Goal: Task Accomplishment & Management: Complete application form

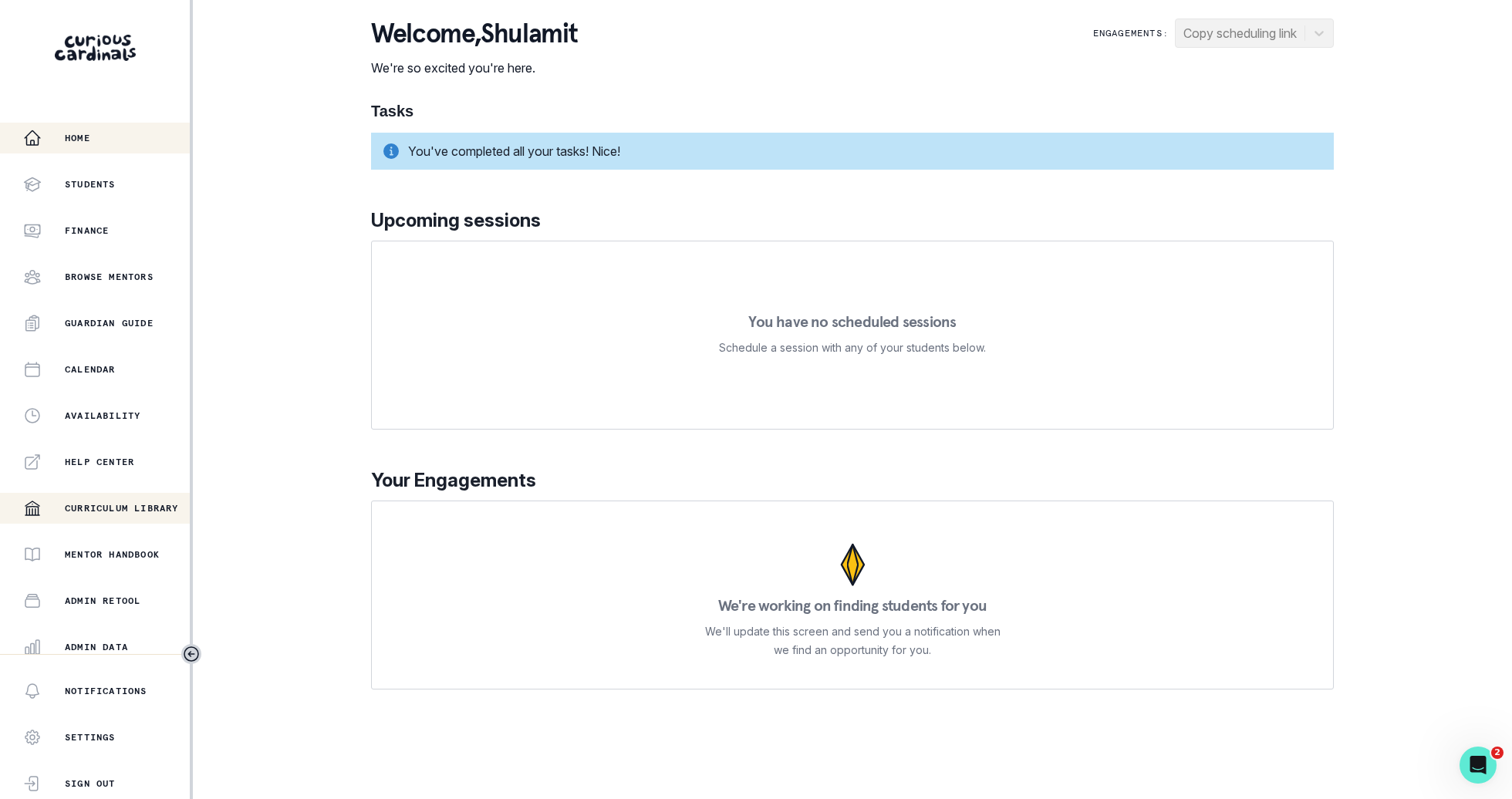
scroll to position [147, 0]
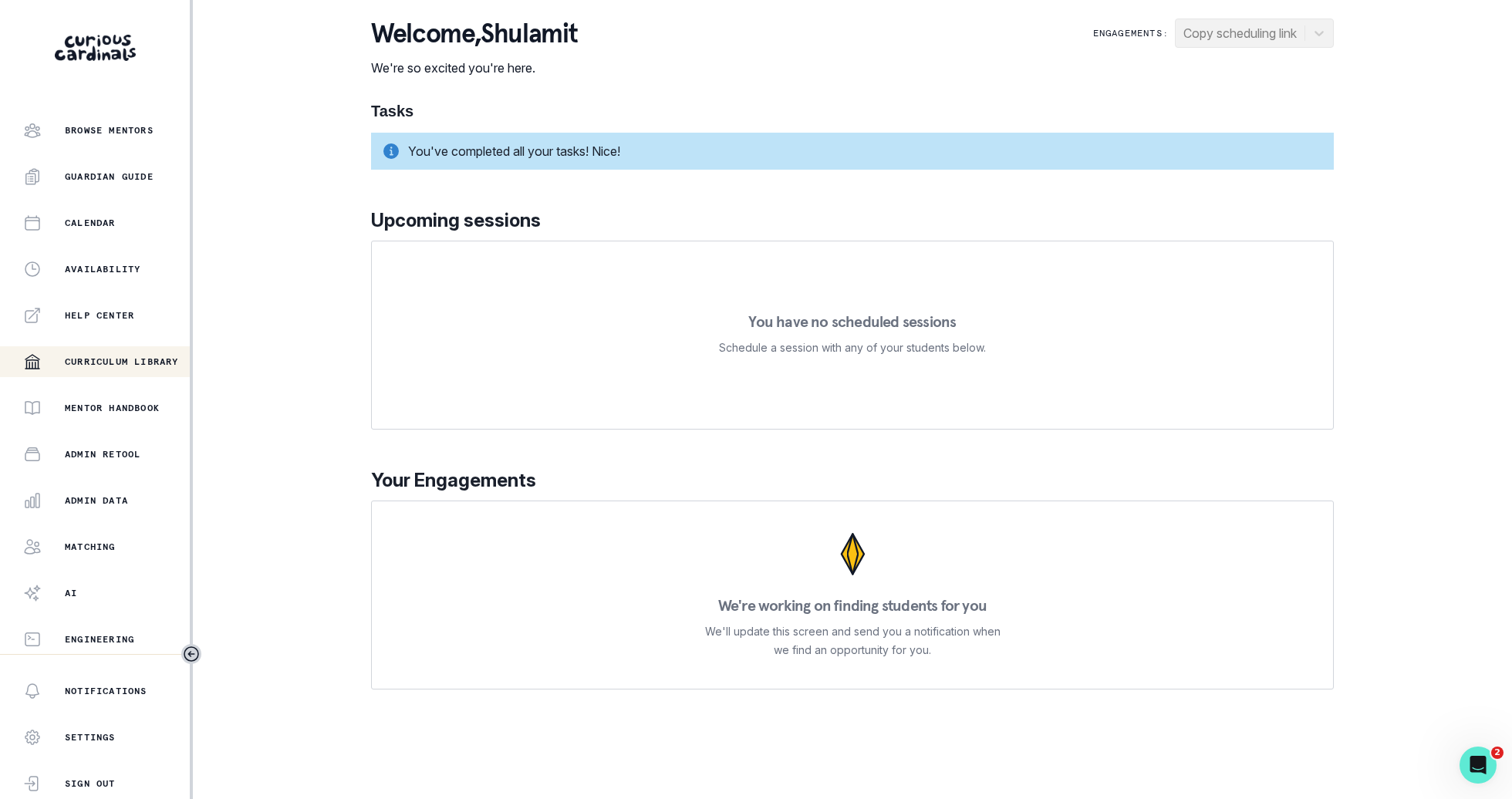
click at [88, 495] on p "Admin Data" at bounding box center [97, 500] width 63 height 12
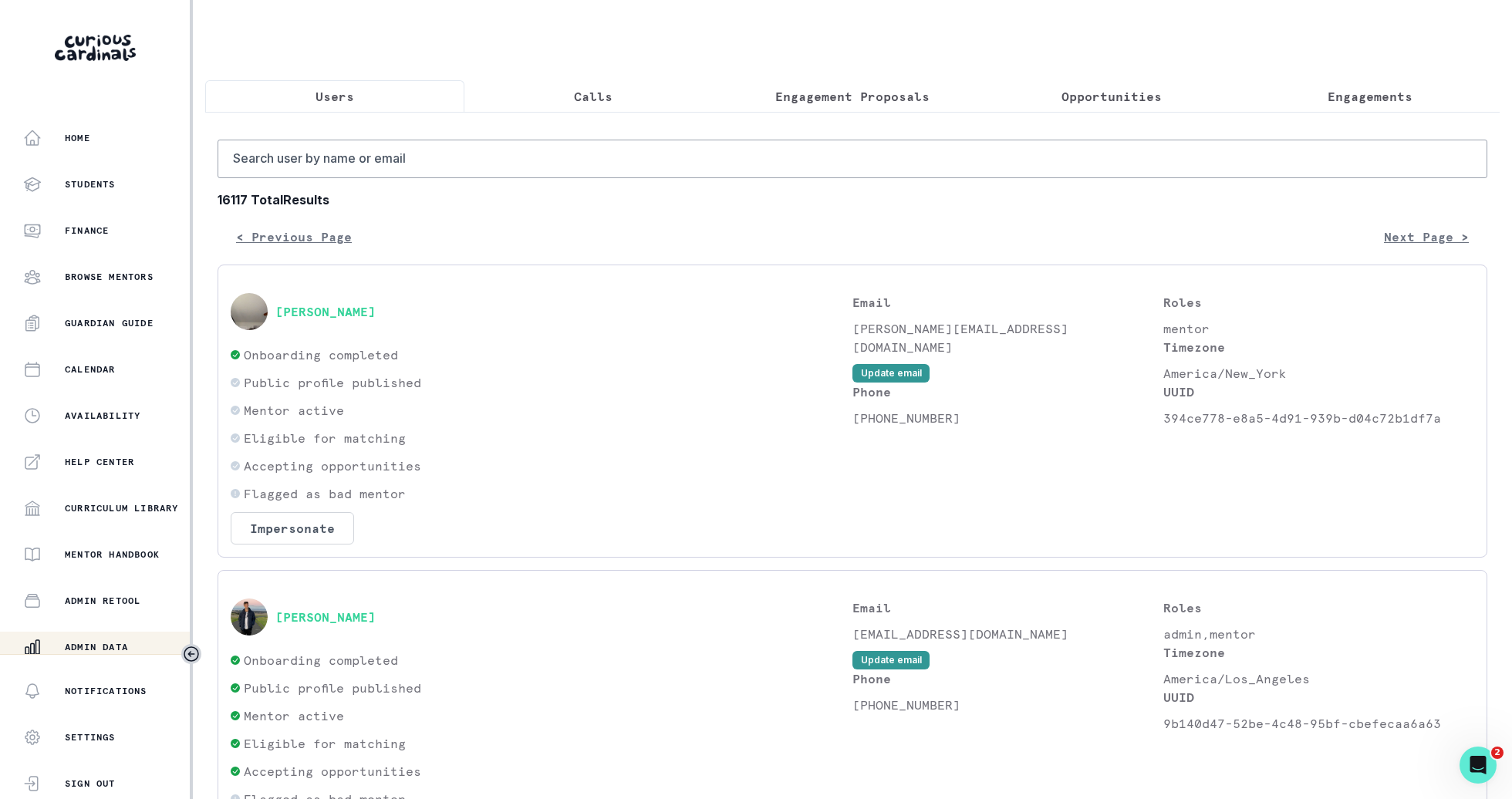
click at [670, 107] on button "Calls" at bounding box center [593, 96] width 259 height 33
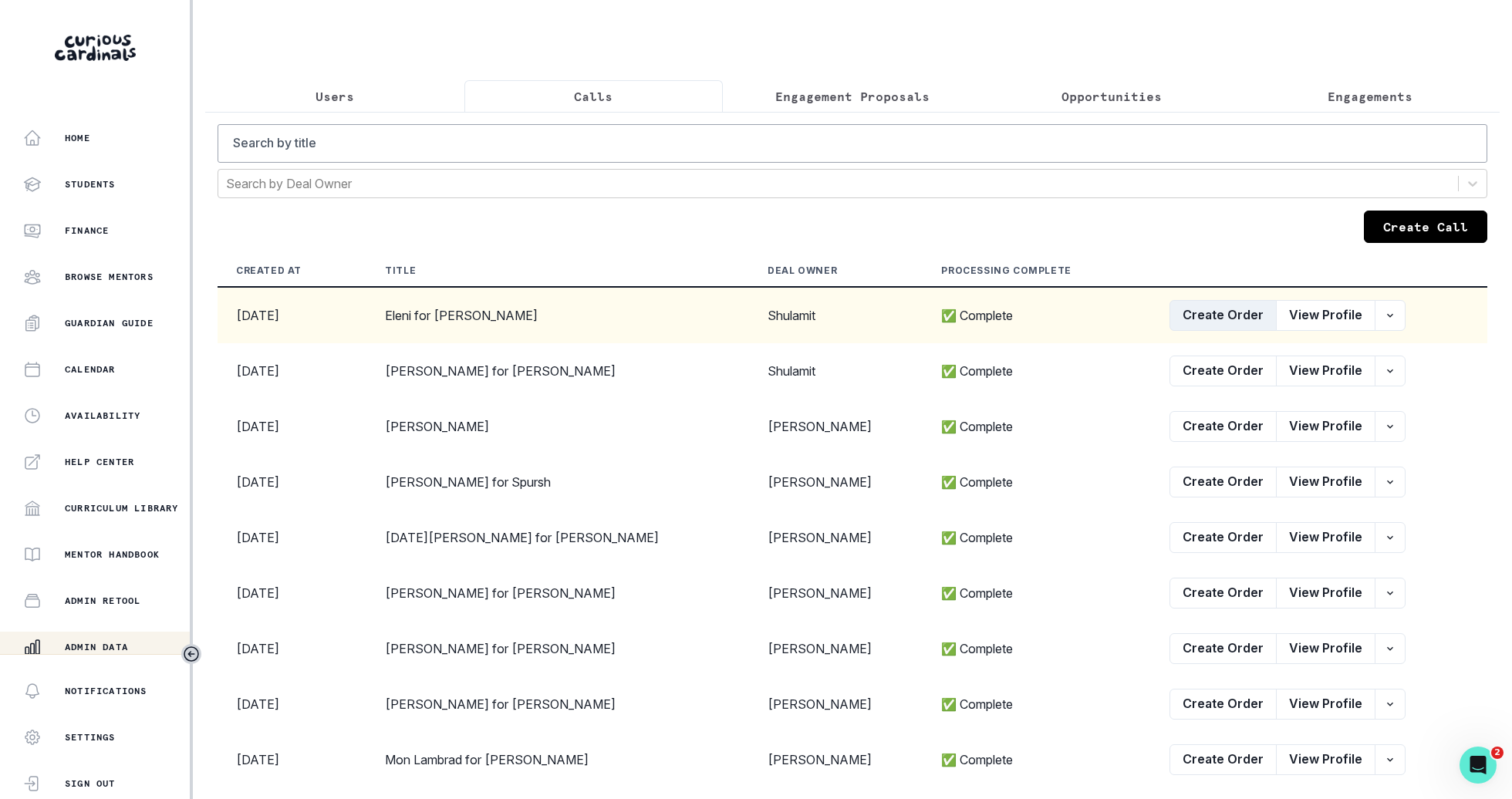
click at [1199, 313] on button "Create Order" at bounding box center [1222, 315] width 107 height 31
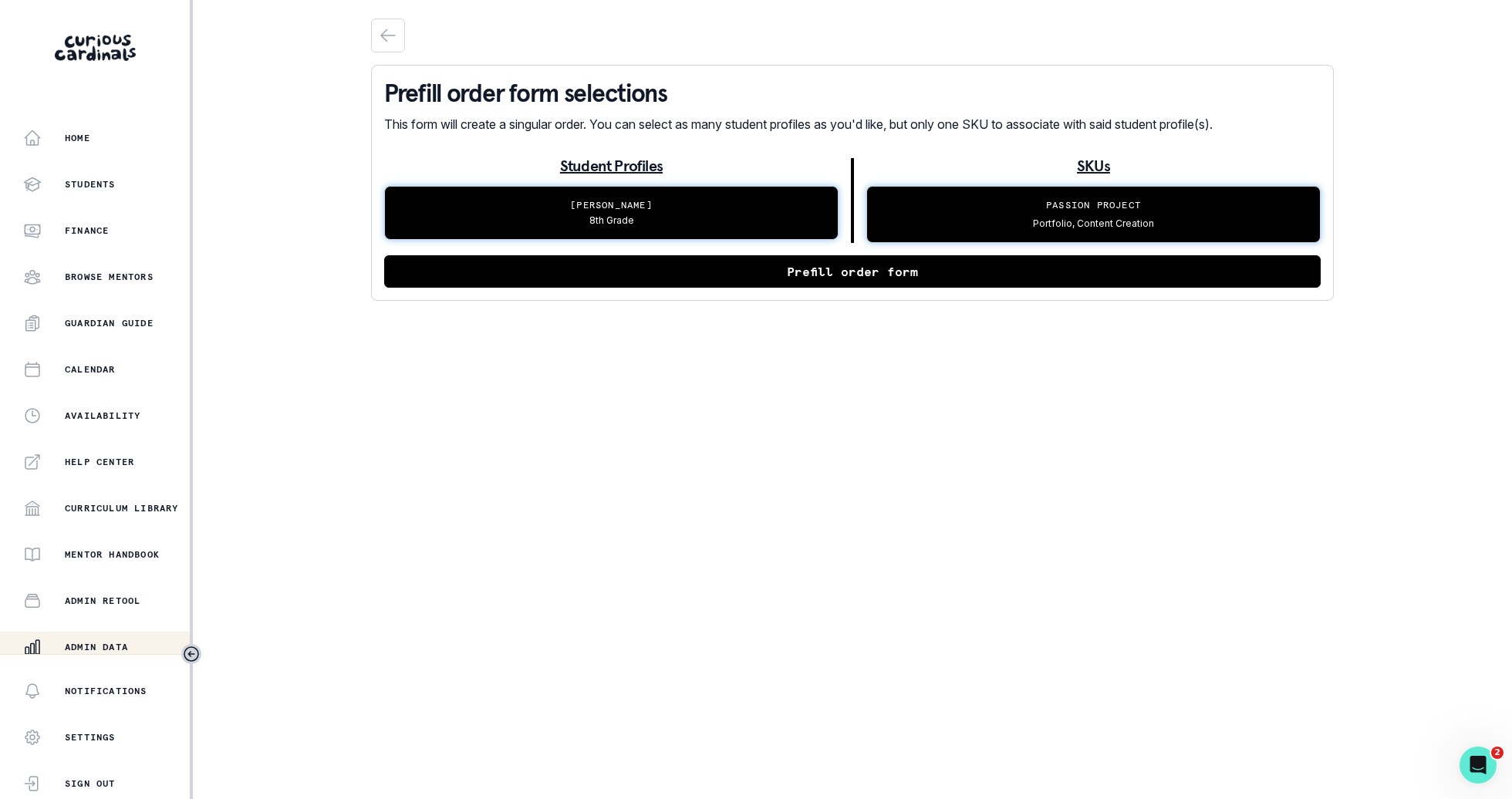
click at [1047, 265] on button "Prefill order form" at bounding box center [853, 271] width 936 height 33
select select "2e0e0867-17d0-41a8-92b9-7b446b3bc83e"
select select "14775c00-7682-46fc-b8e9-ad1f6cb9f3a0"
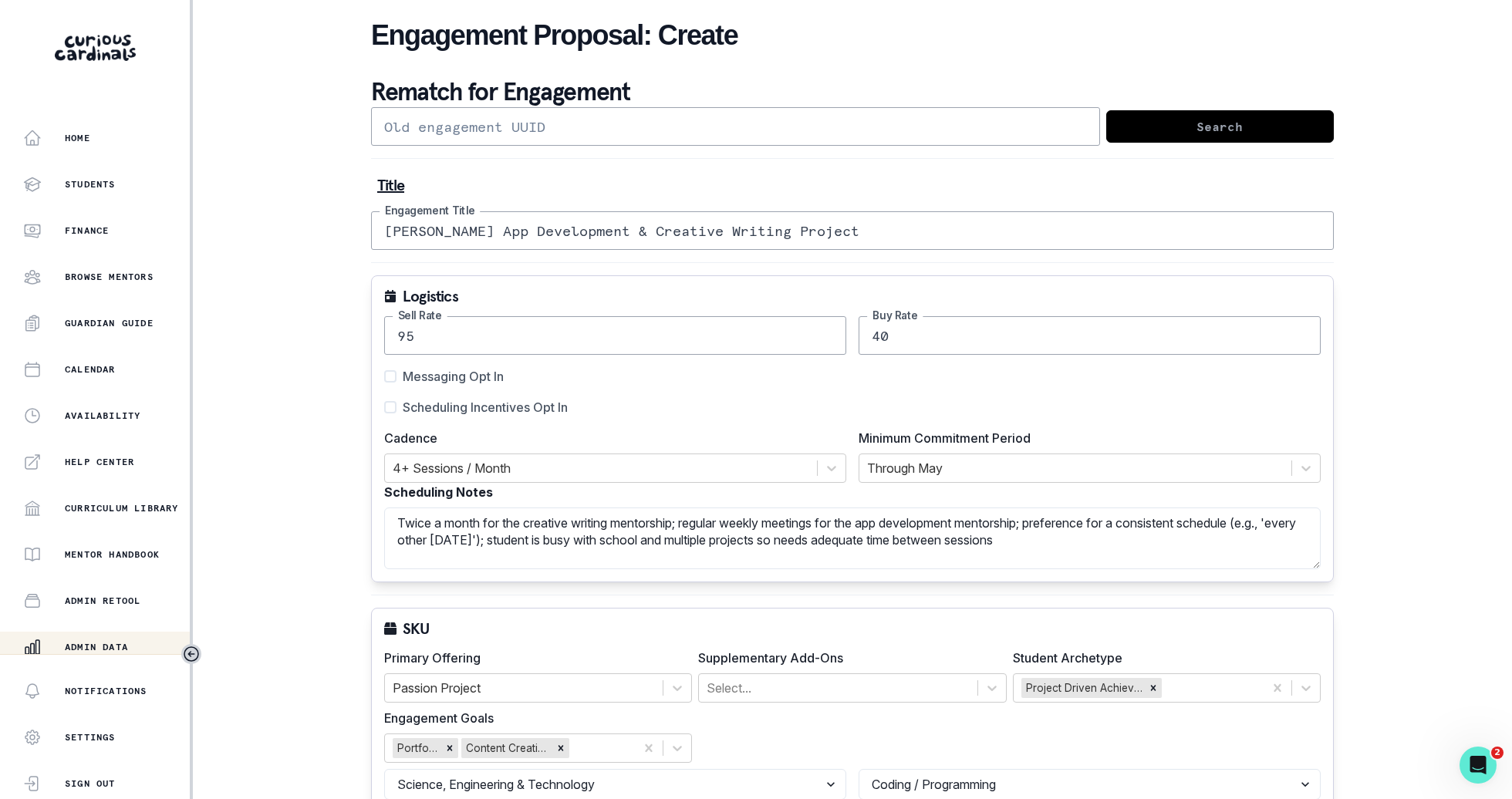
click at [539, 404] on span "Scheduling Incentives Opt In" at bounding box center [486, 408] width 165 height 19
click at [385, 407] on input "Scheduling Incentives Opt In" at bounding box center [384, 407] width 1 height 1
checkbox input "true"
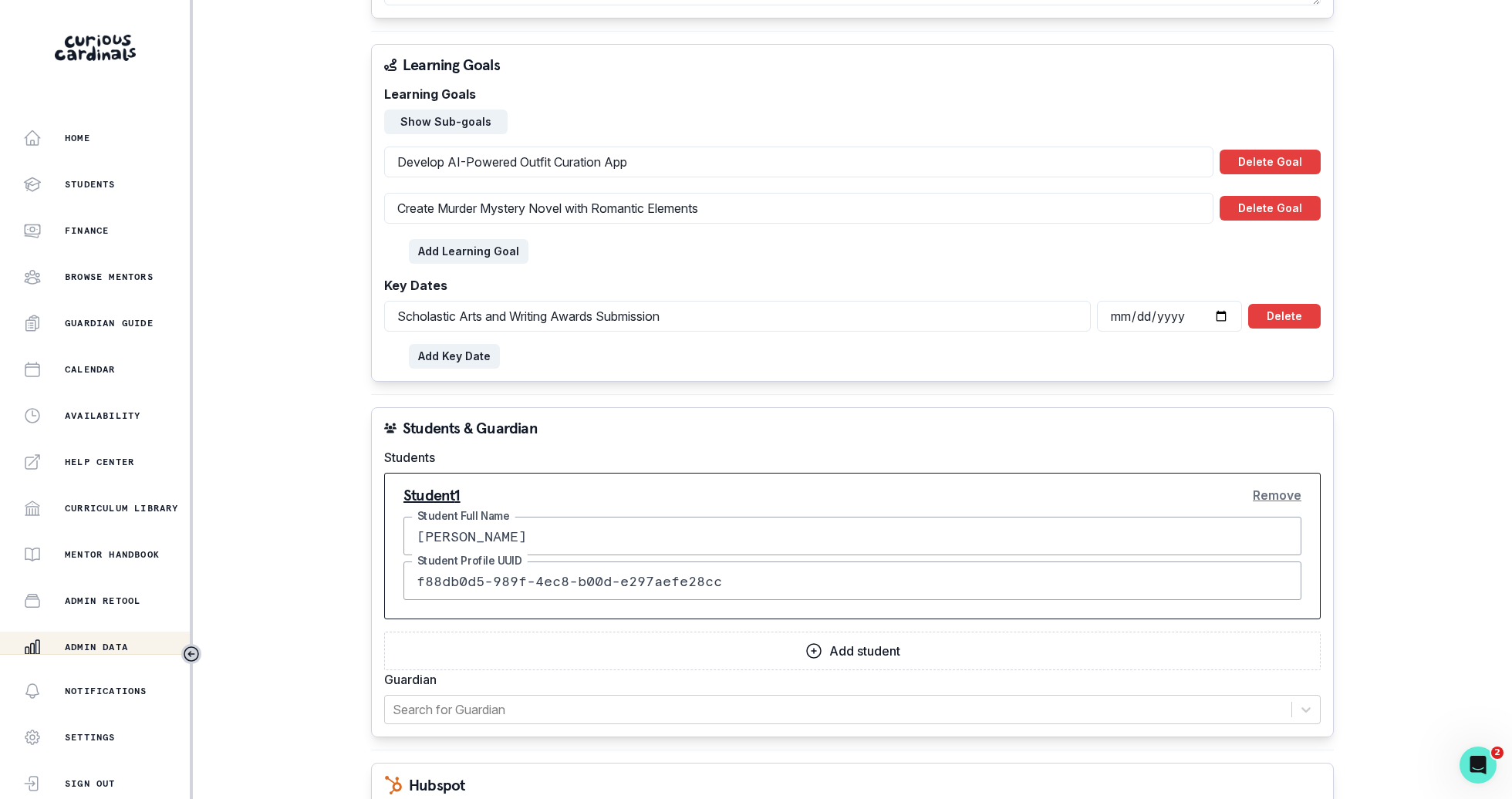
scroll to position [1213, 0]
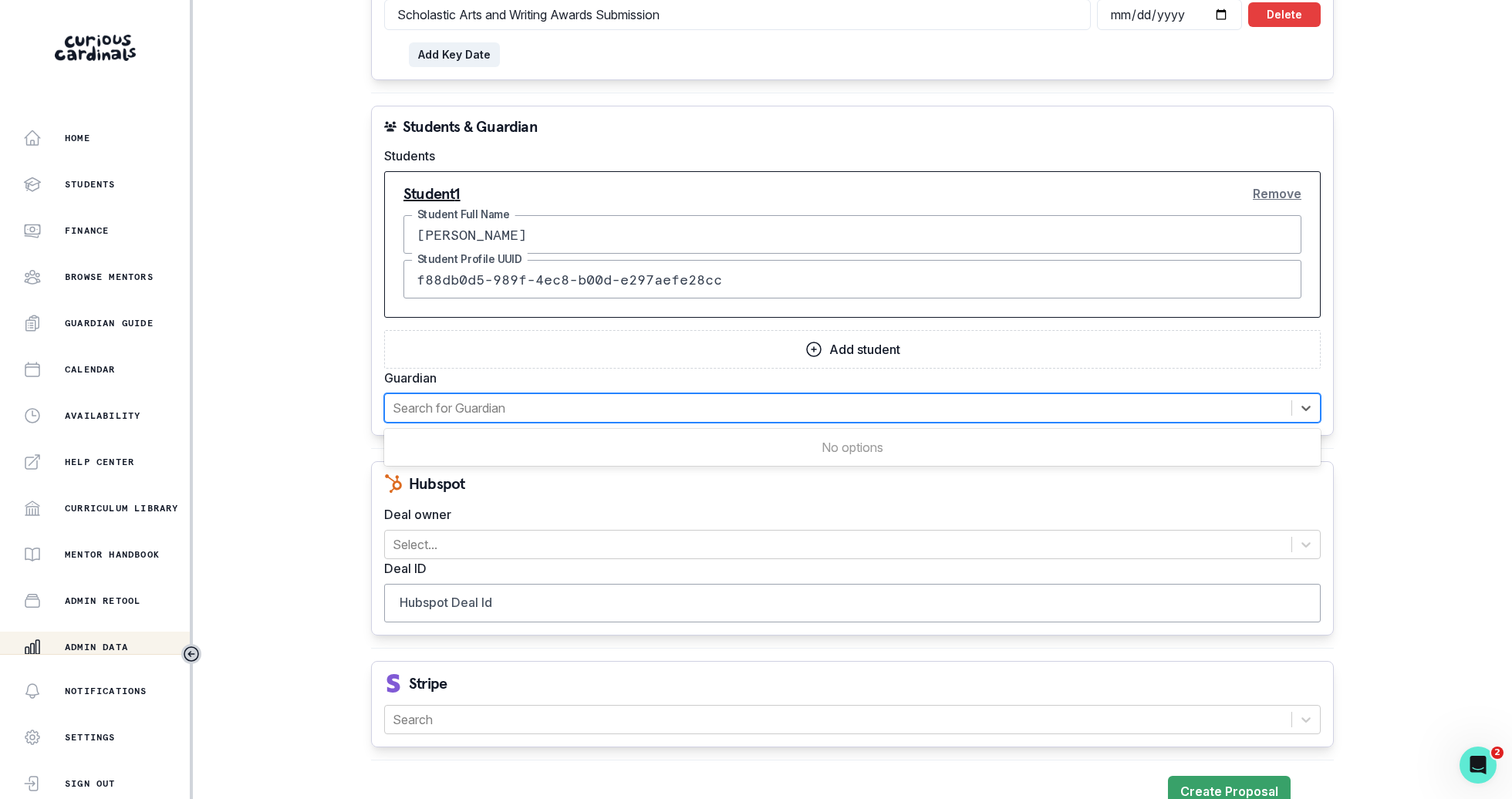
click at [543, 413] on div "Search for Guardian" at bounding box center [838, 408] width 906 height 28
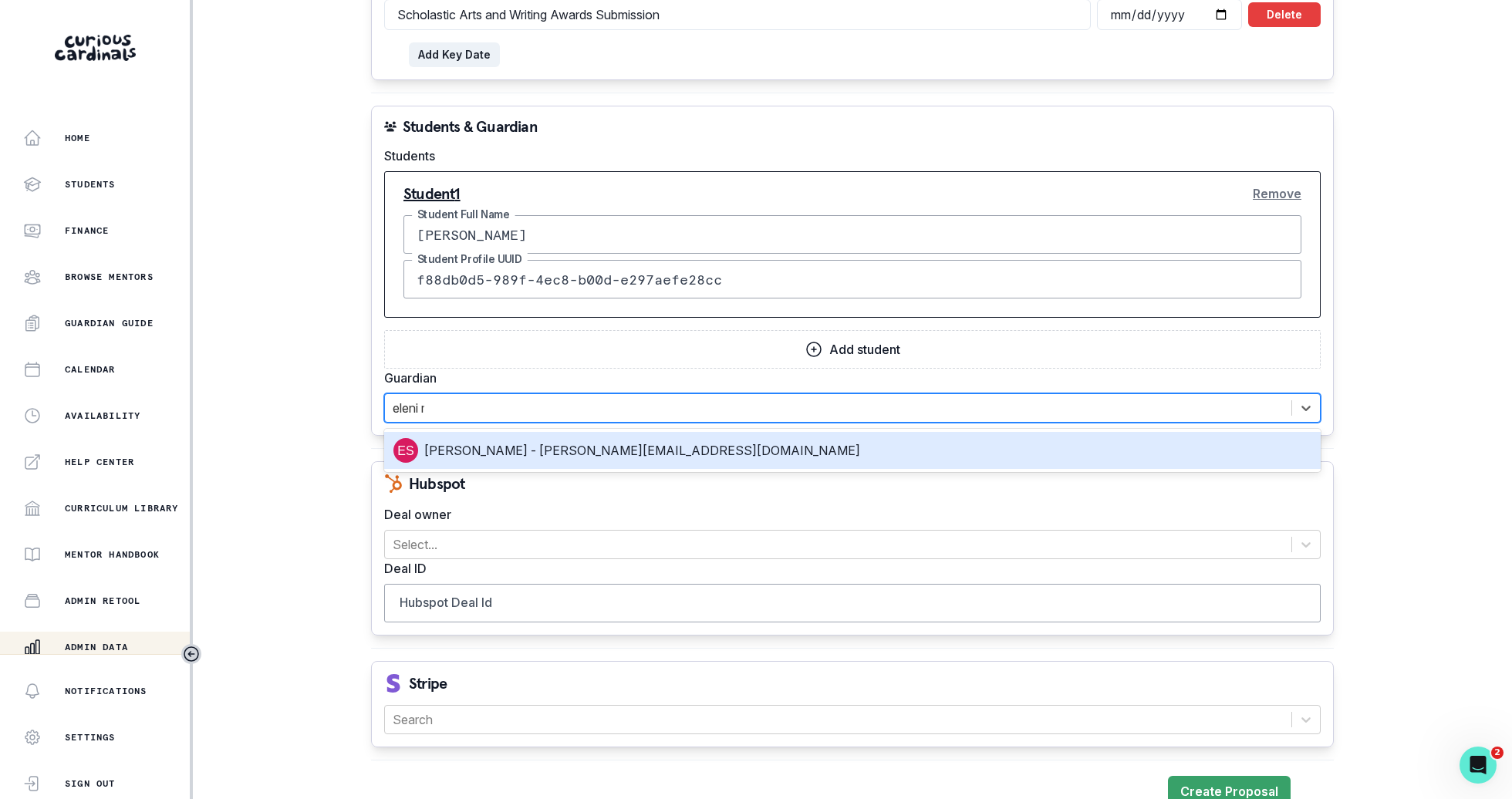
type input "eleni ma"
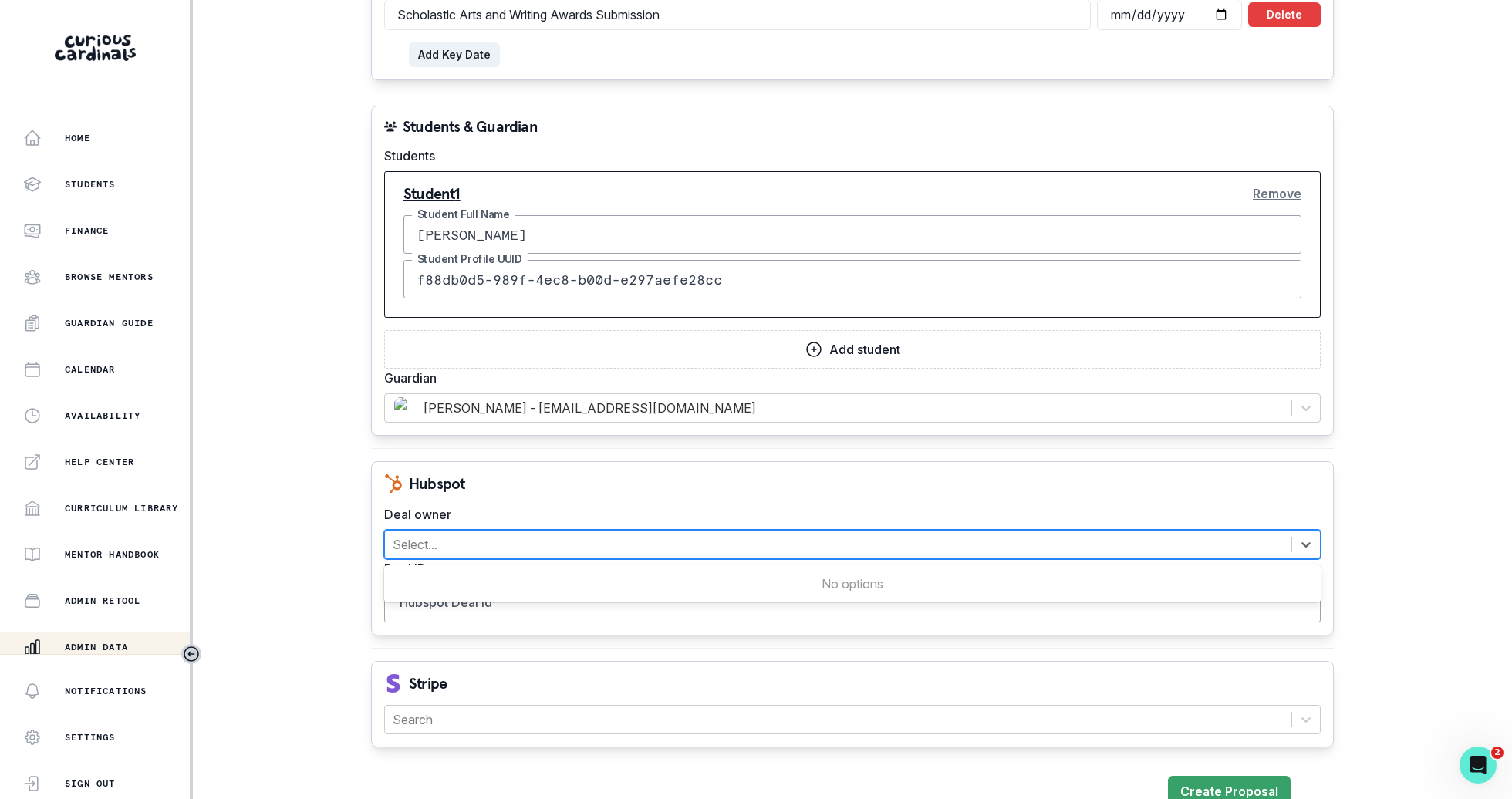
click at [567, 538] on div at bounding box center [838, 544] width 891 height 21
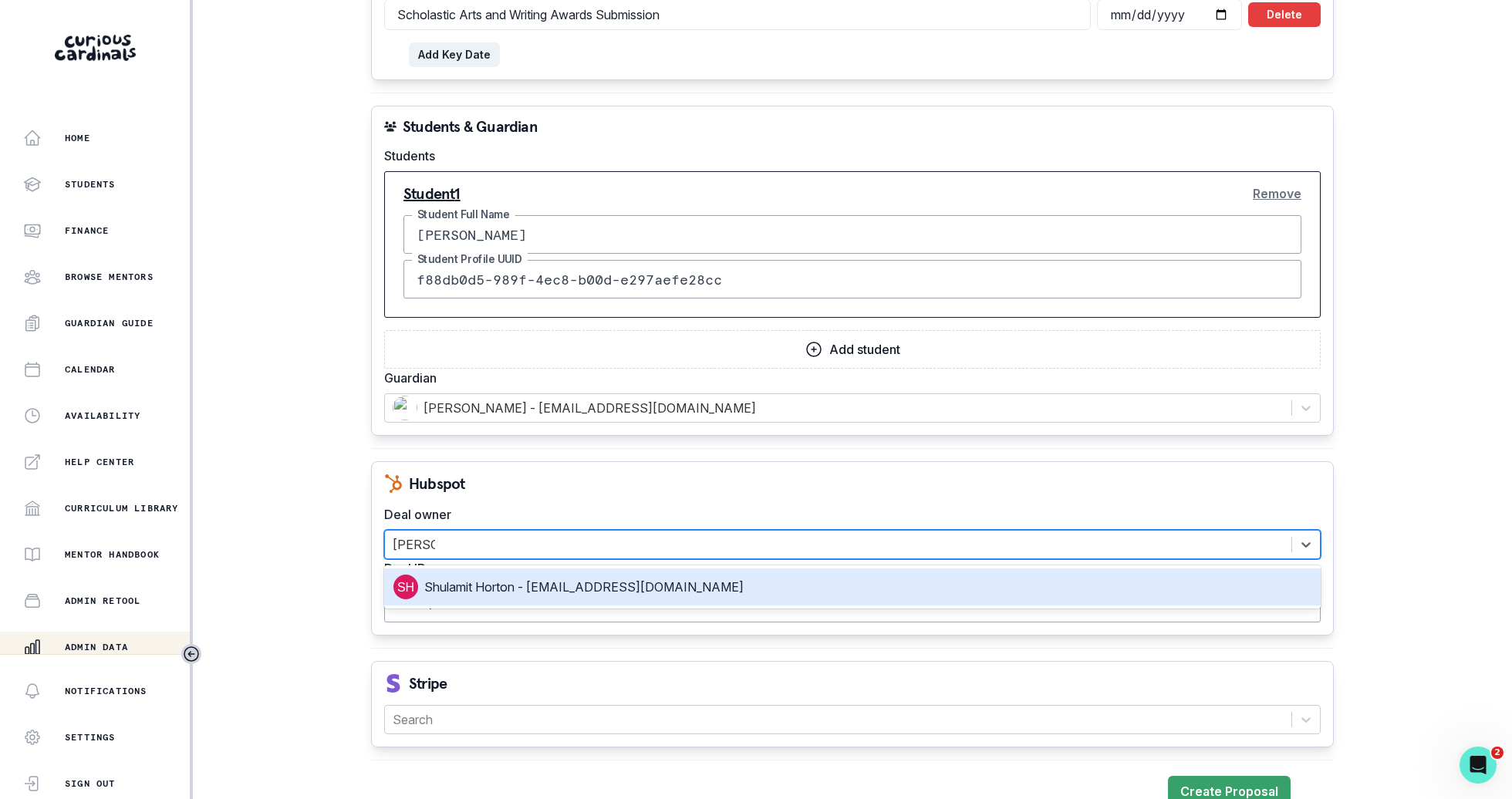
type input "[PERSON_NAME]"
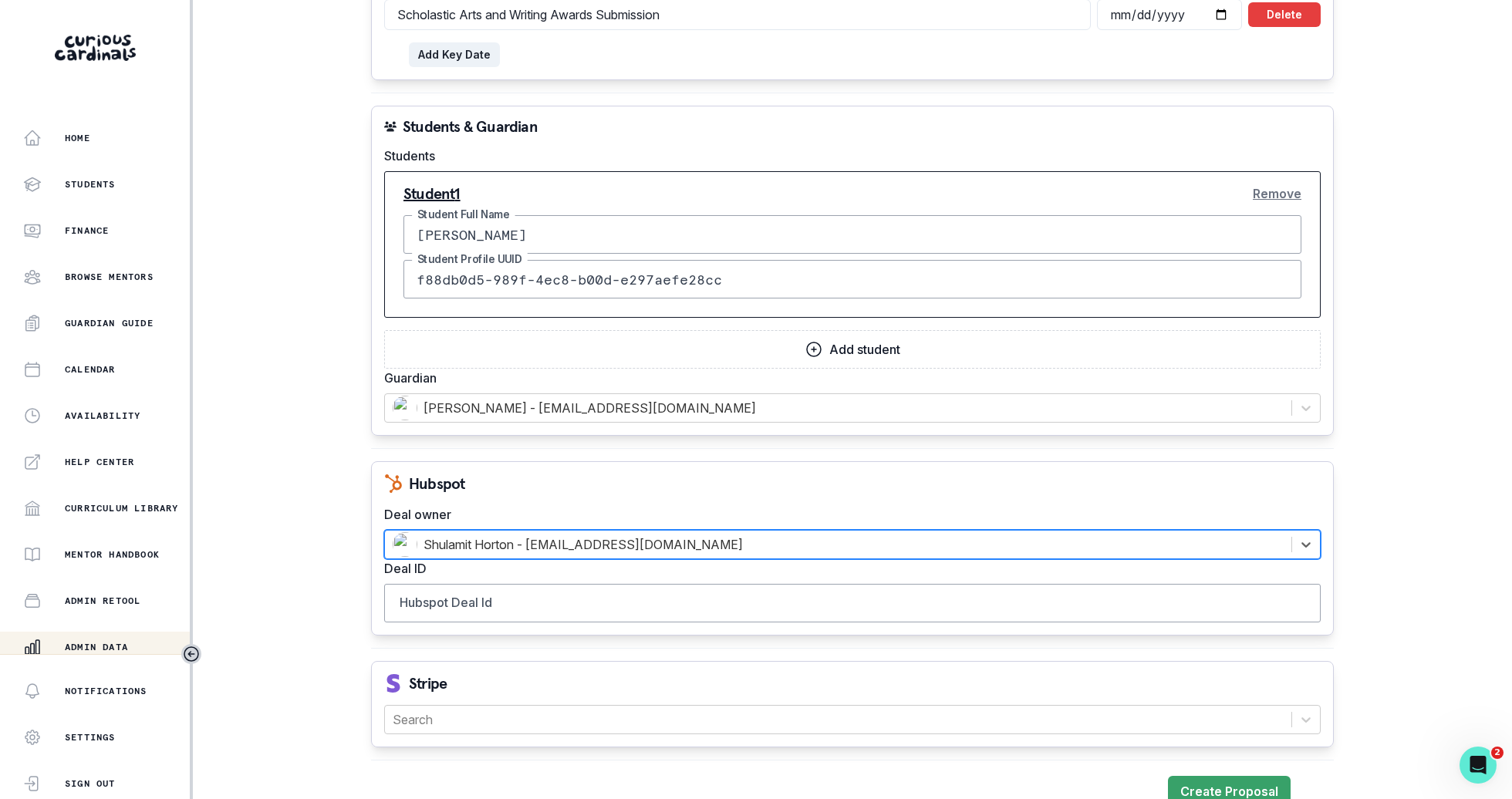
click at [603, 619] on div "Hubspot Deal owner option [object Object], selected. Select is focused ,type to…" at bounding box center [852, 549] width 962 height 175
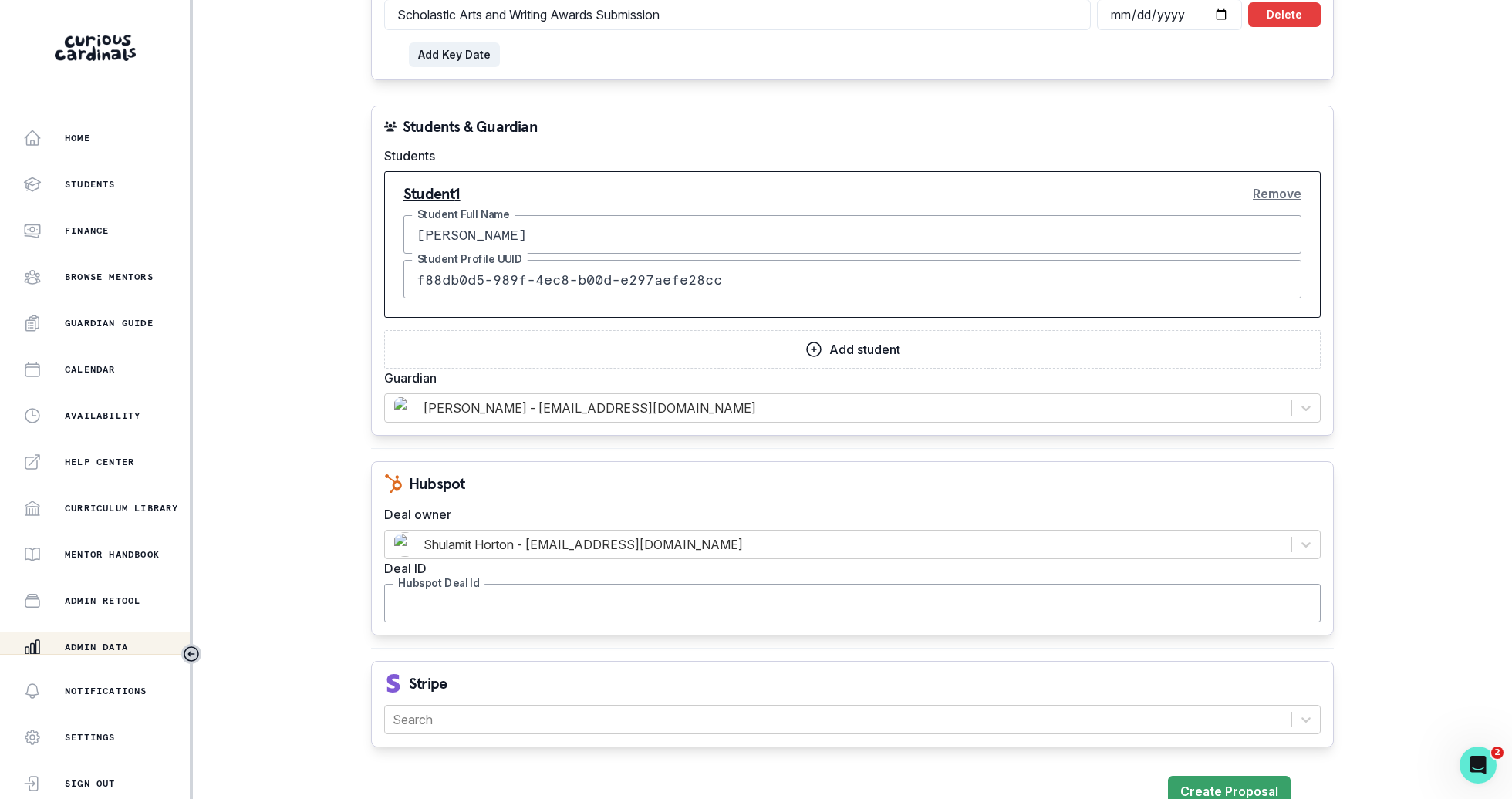
click at [603, 608] on input "Hubspot Deal Id" at bounding box center [853, 604] width 936 height 39
paste input "42712844463"
type input "42712844463"
click at [607, 709] on div at bounding box center [838, 719] width 891 height 21
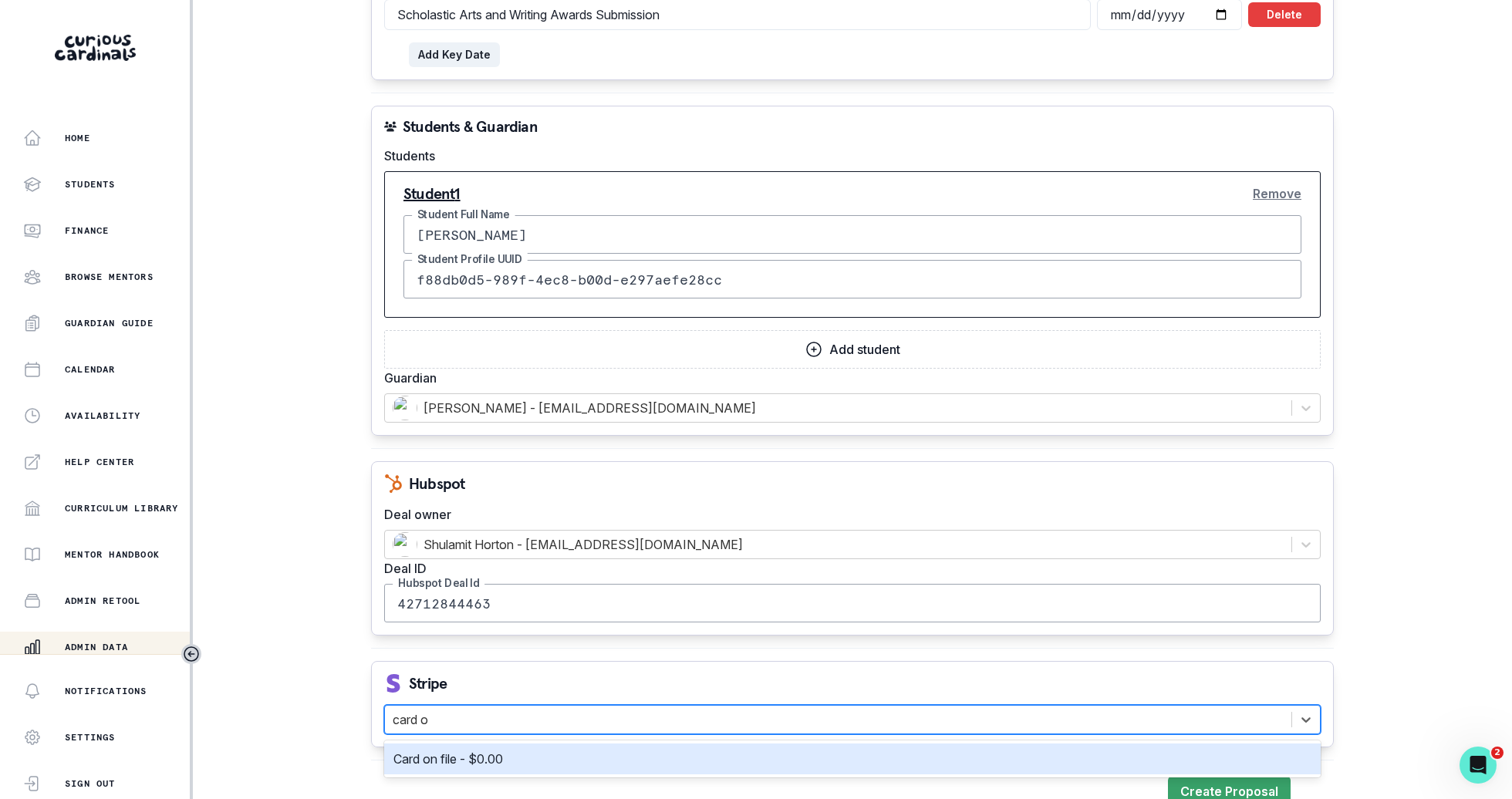
type input "card on"
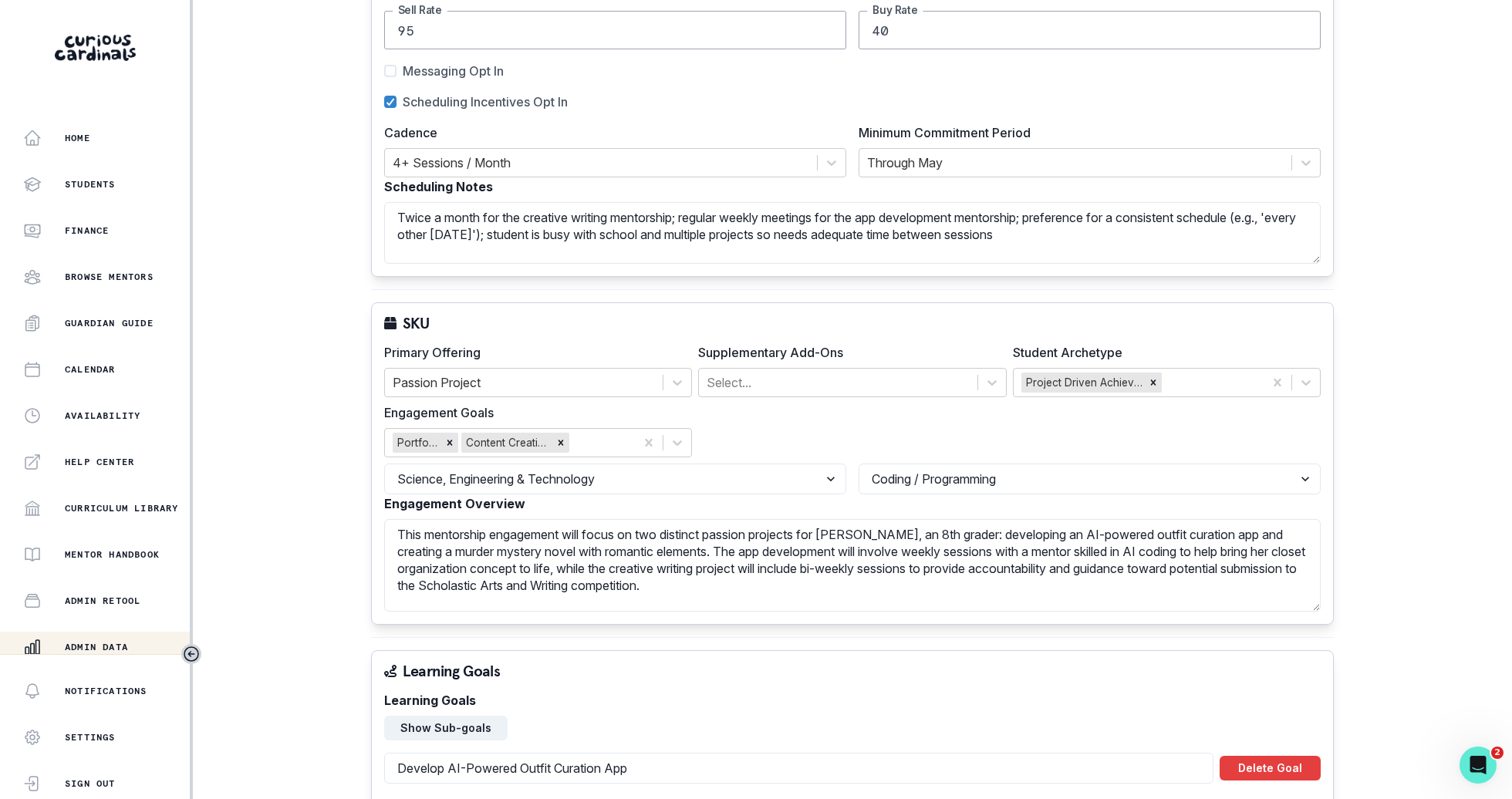
scroll to position [0, 0]
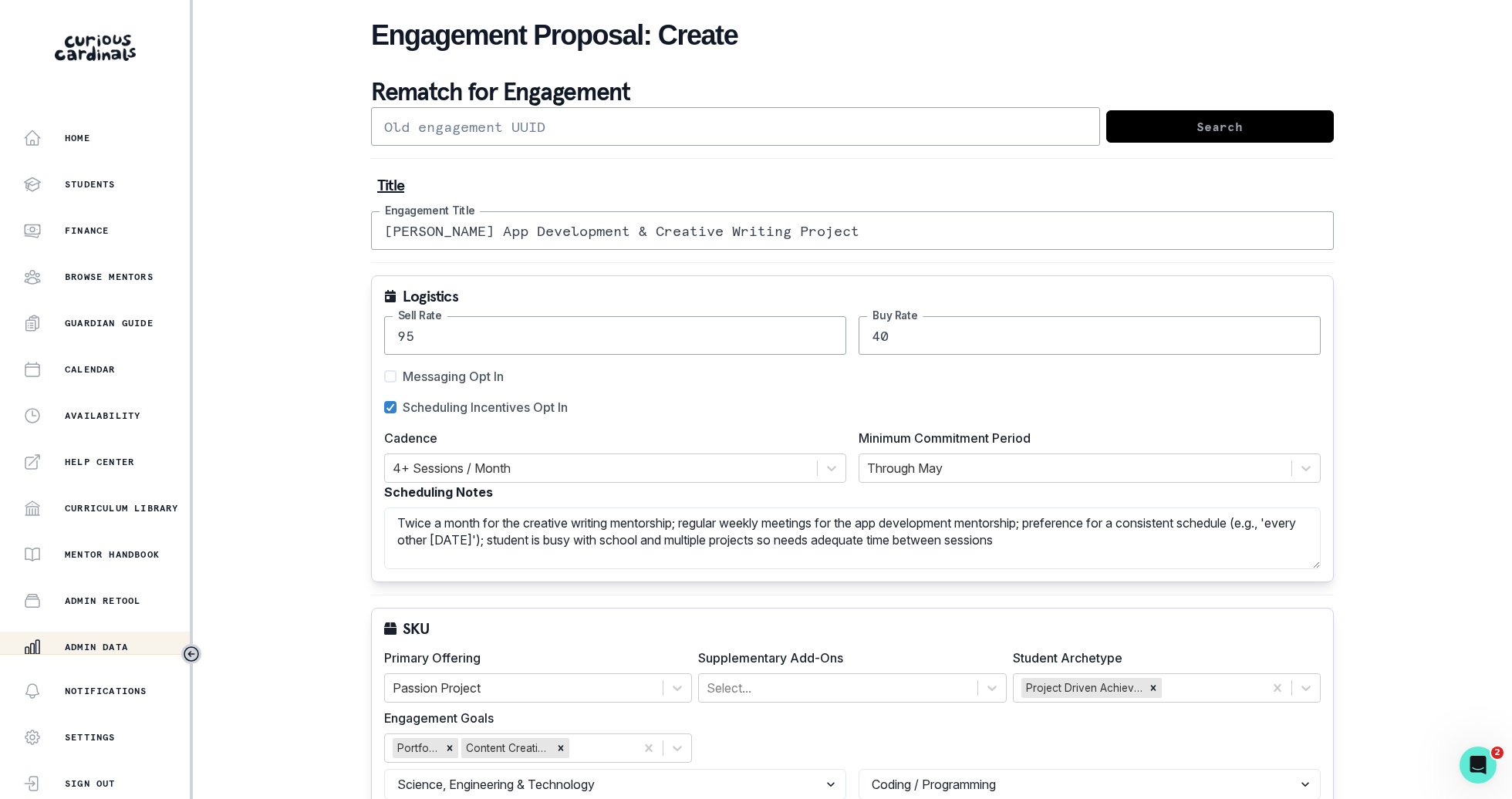
click at [729, 324] on input "95" at bounding box center [615, 335] width 462 height 39
type input "150"
click at [774, 400] on div "Scheduling Incentives Opt In" at bounding box center [853, 408] width 936 height 19
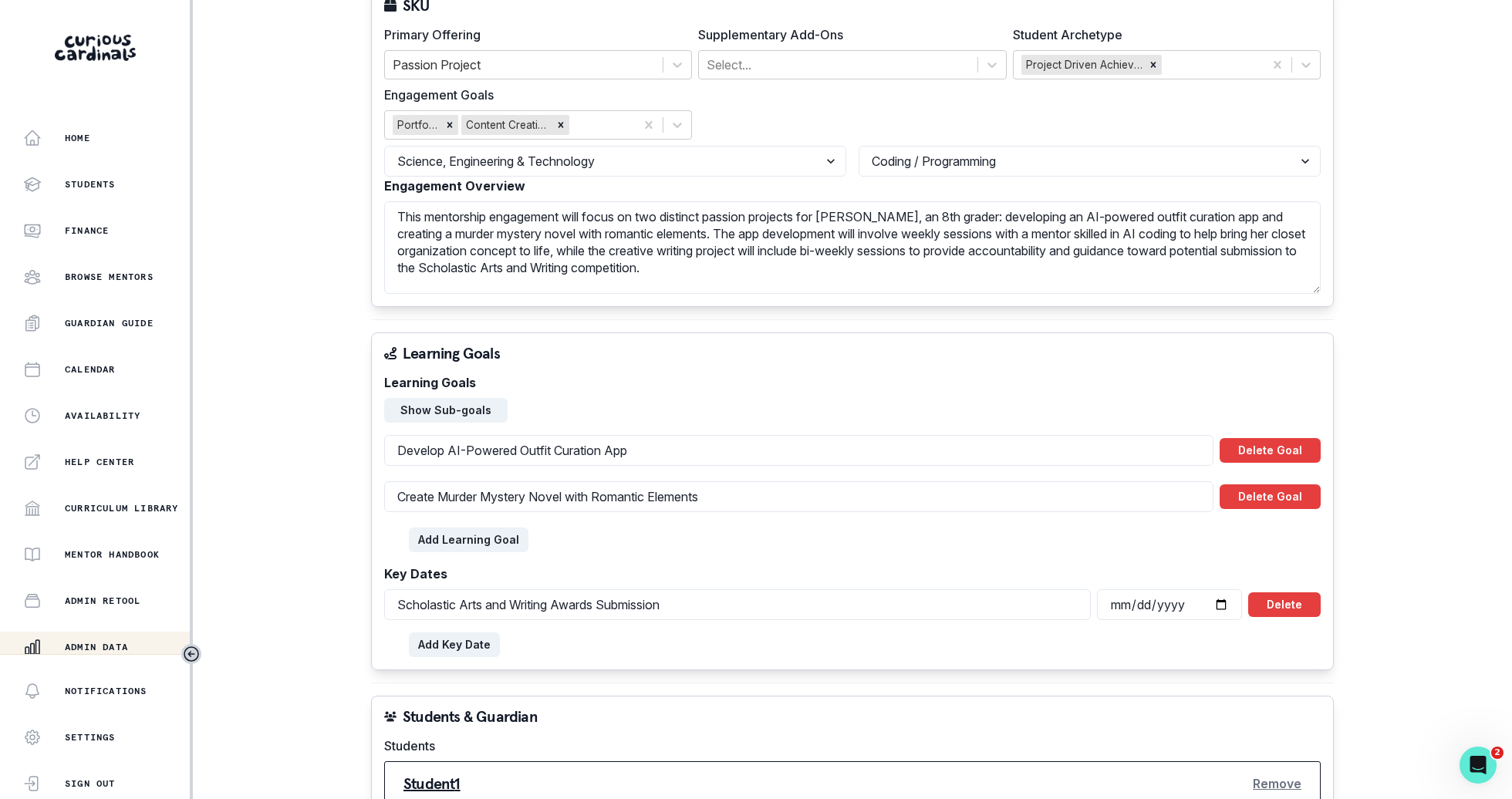
scroll to position [1231, 0]
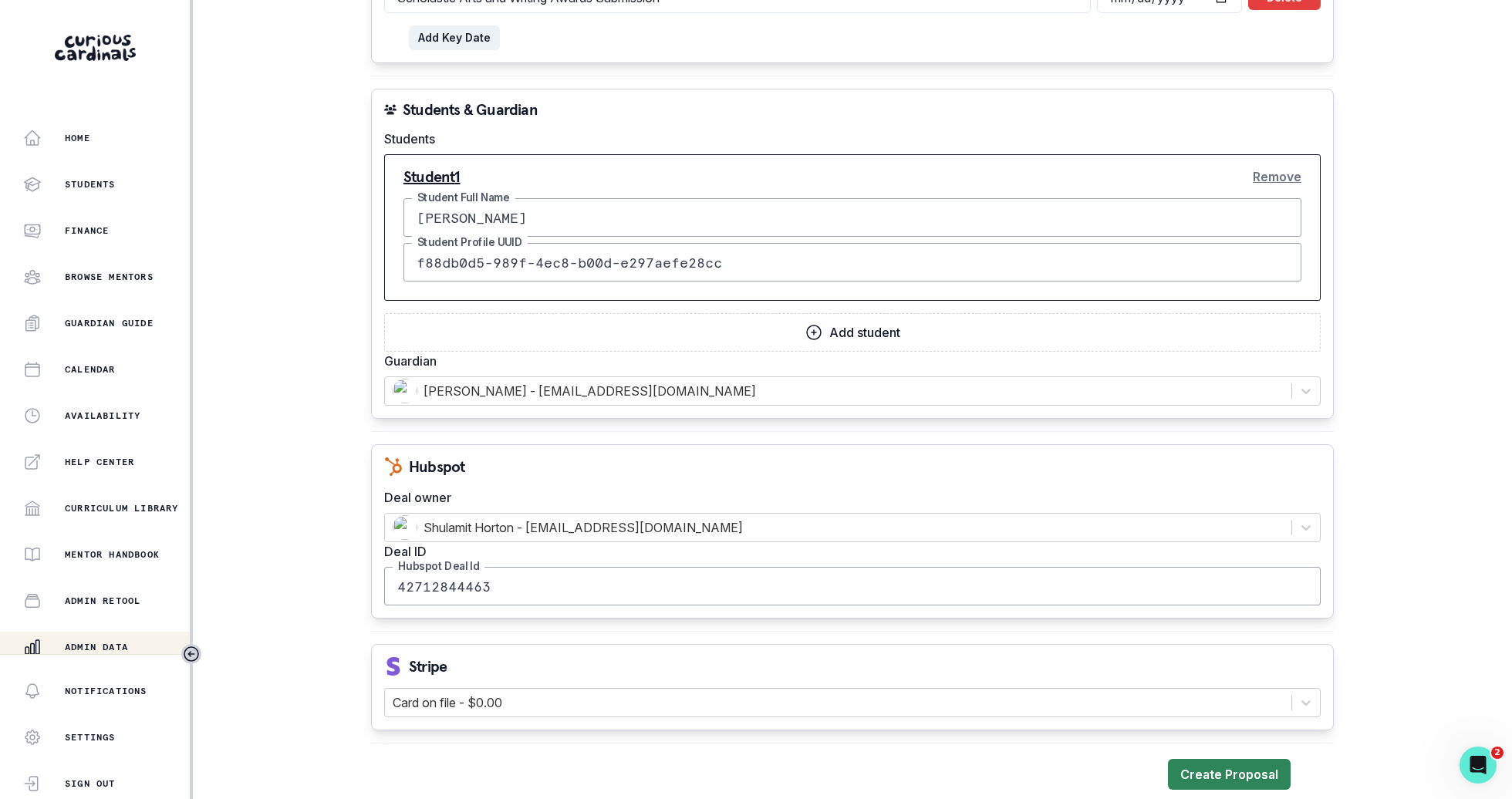
click at [1184, 759] on button "Create Proposal" at bounding box center [1229, 774] width 123 height 31
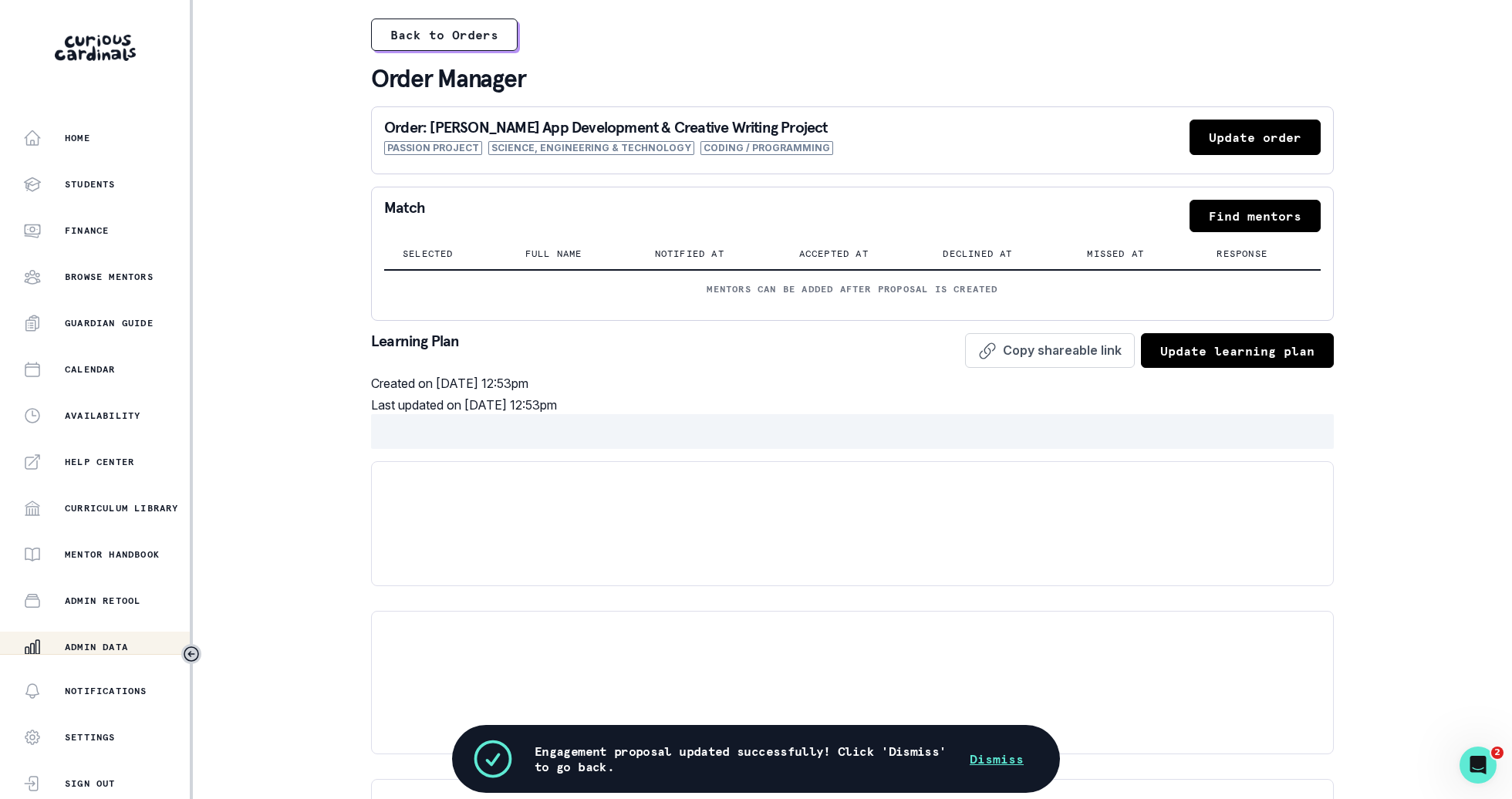
click at [1254, 225] on button "Find mentors" at bounding box center [1255, 216] width 131 height 33
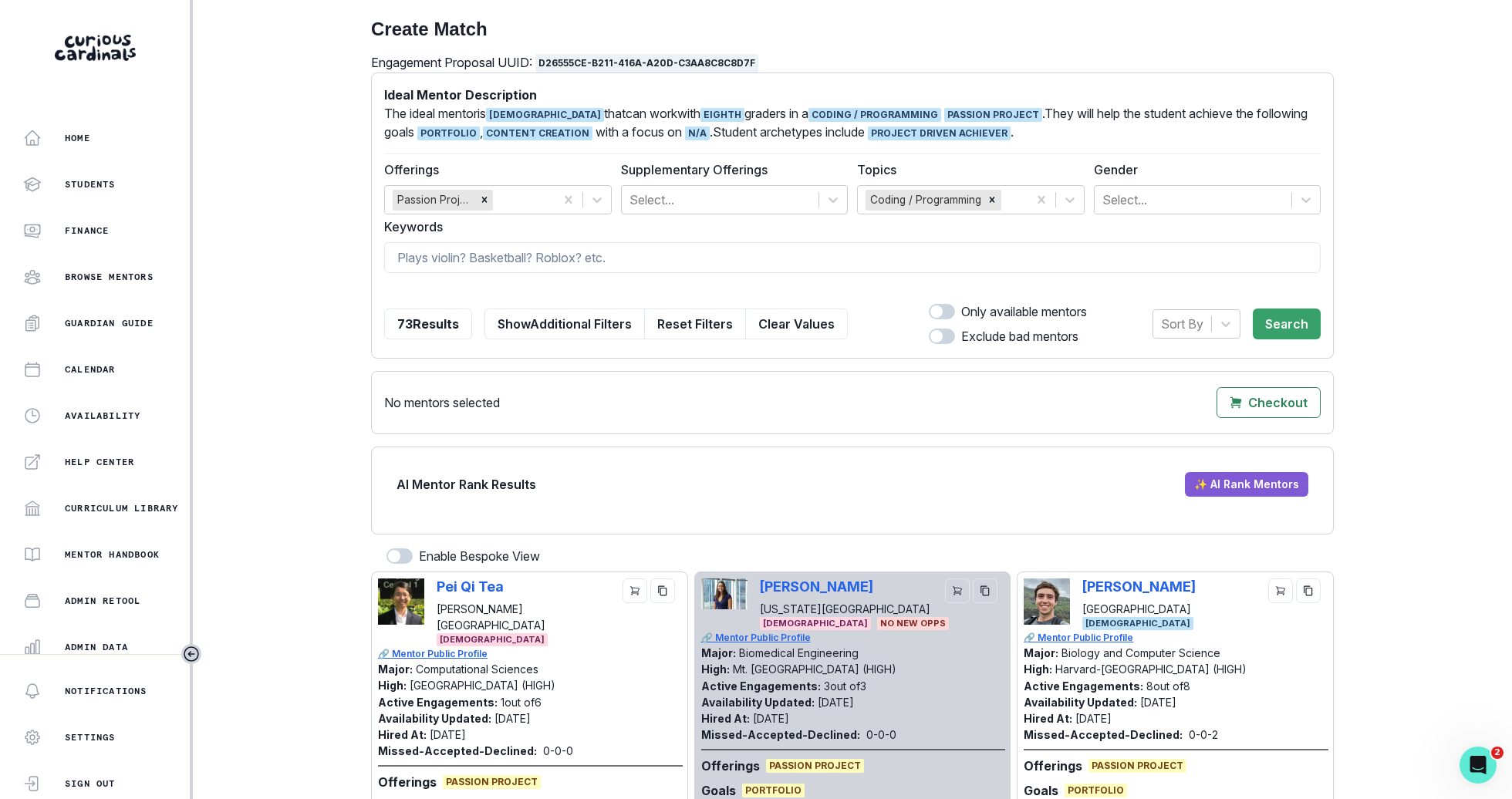
click at [1133, 272] on form "Ideal Mentor Description The ideal mentor is [DEMOGRAPHIC_DATA] that can work w…" at bounding box center [853, 216] width 936 height 260
click at [1133, 248] on input at bounding box center [853, 257] width 936 height 31
paste input "[PERSON_NAME]"
type input "[PERSON_NAME]"
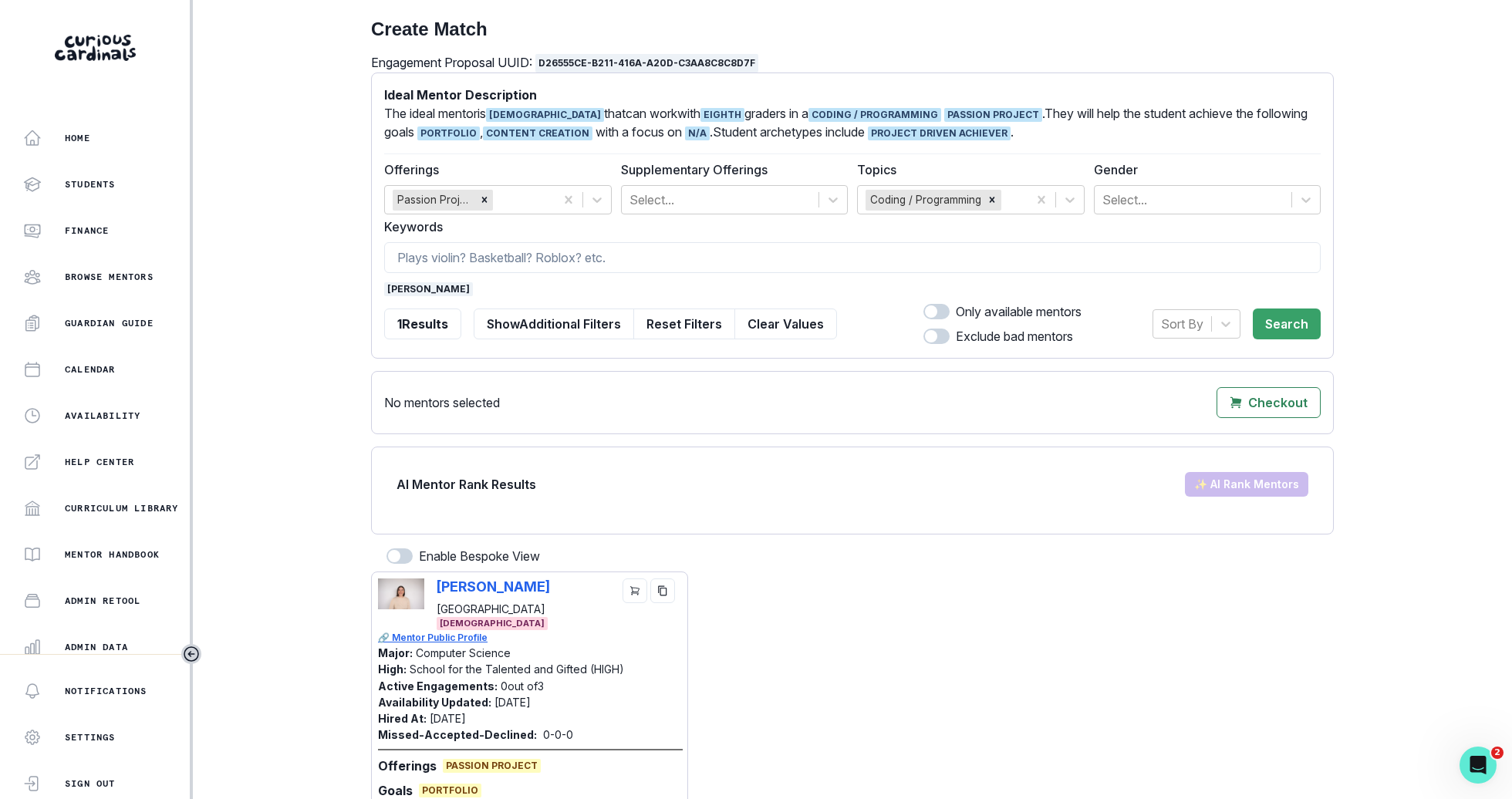
click at [621, 593] on div "[PERSON_NAME] [GEOGRAPHIC_DATA]" at bounding box center [558, 598] width 244 height 39
click at [628, 593] on button "cart" at bounding box center [634, 591] width 25 height 25
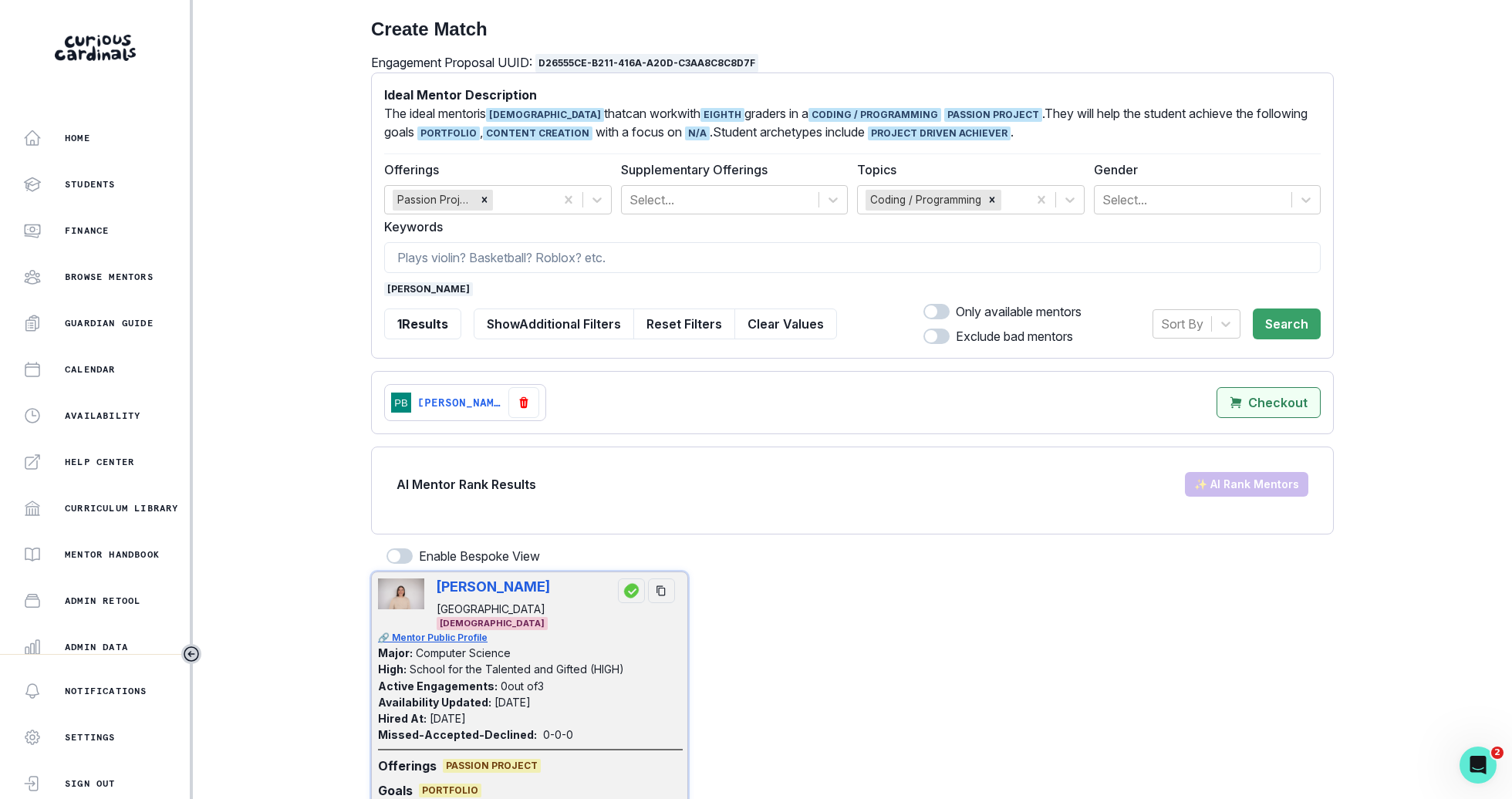
click at [1279, 411] on mentors"] "Checkout" at bounding box center [1269, 402] width 104 height 31
select select "CASCADE"
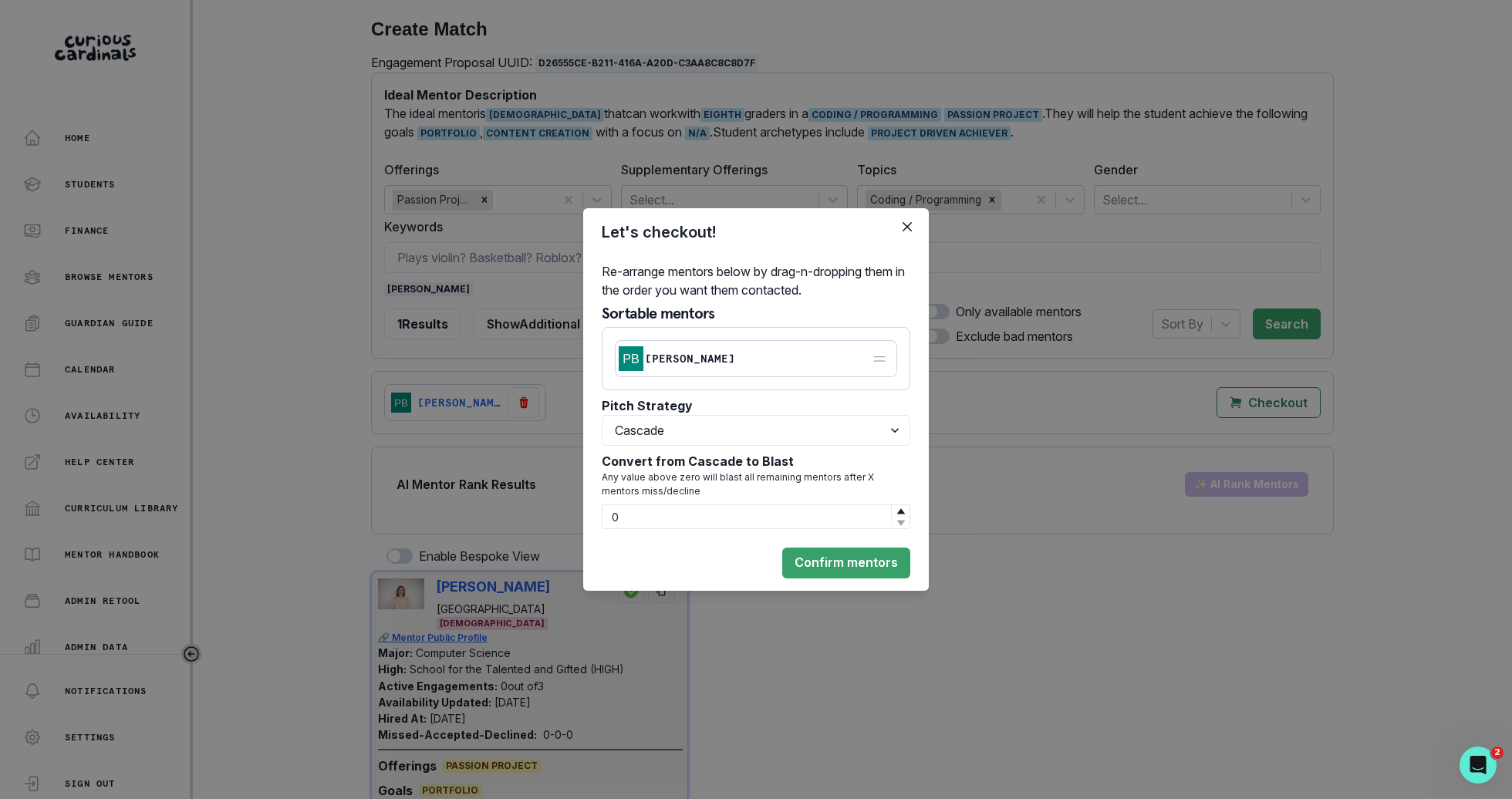
click at [888, 583] on footer "Confirm mentors" at bounding box center [756, 563] width 345 height 56
click at [888, 570] on button "Confirm mentors" at bounding box center [846, 563] width 128 height 31
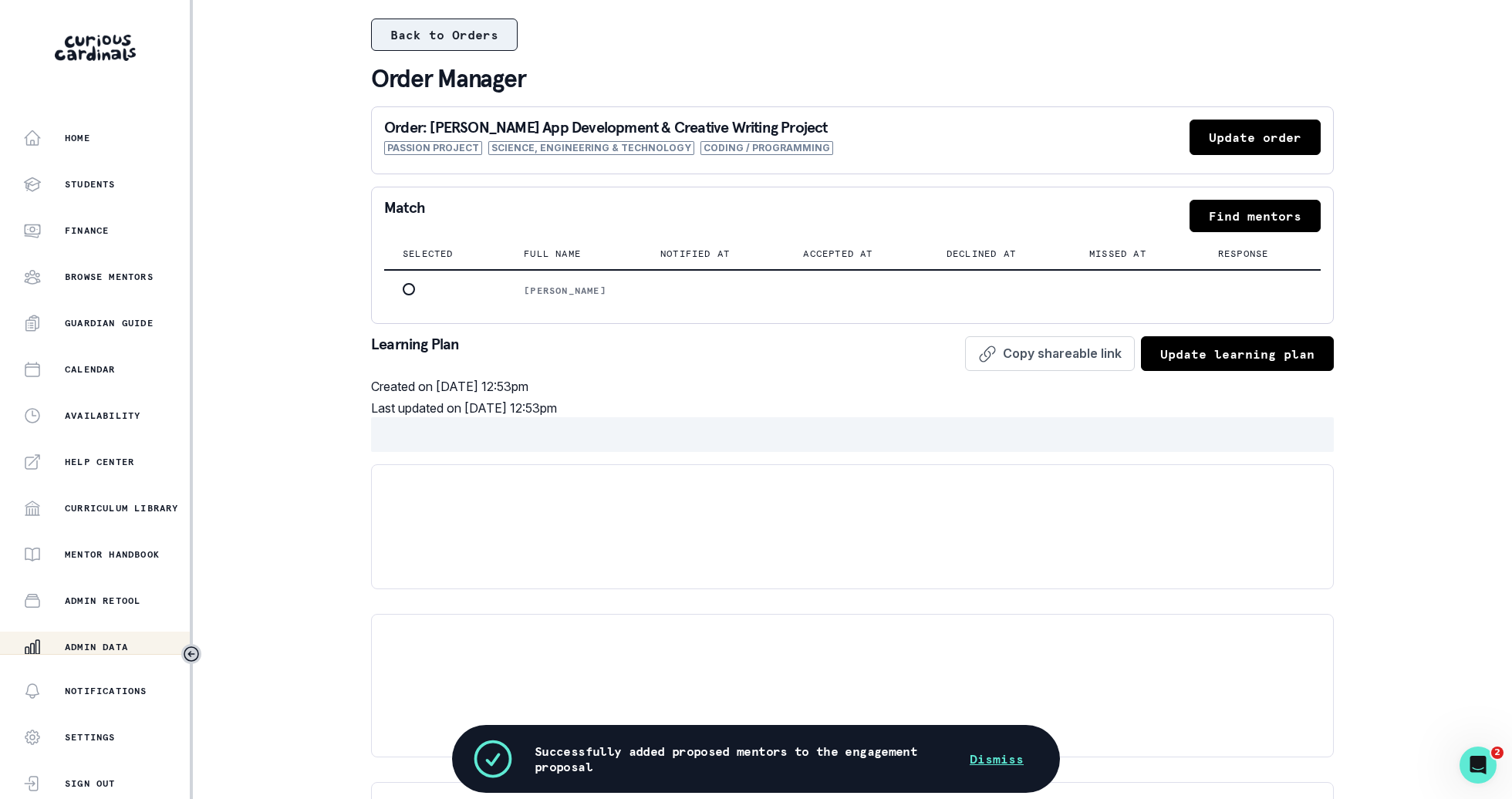
click at [491, 30] on button "Back to Orders" at bounding box center [444, 34] width 147 height 33
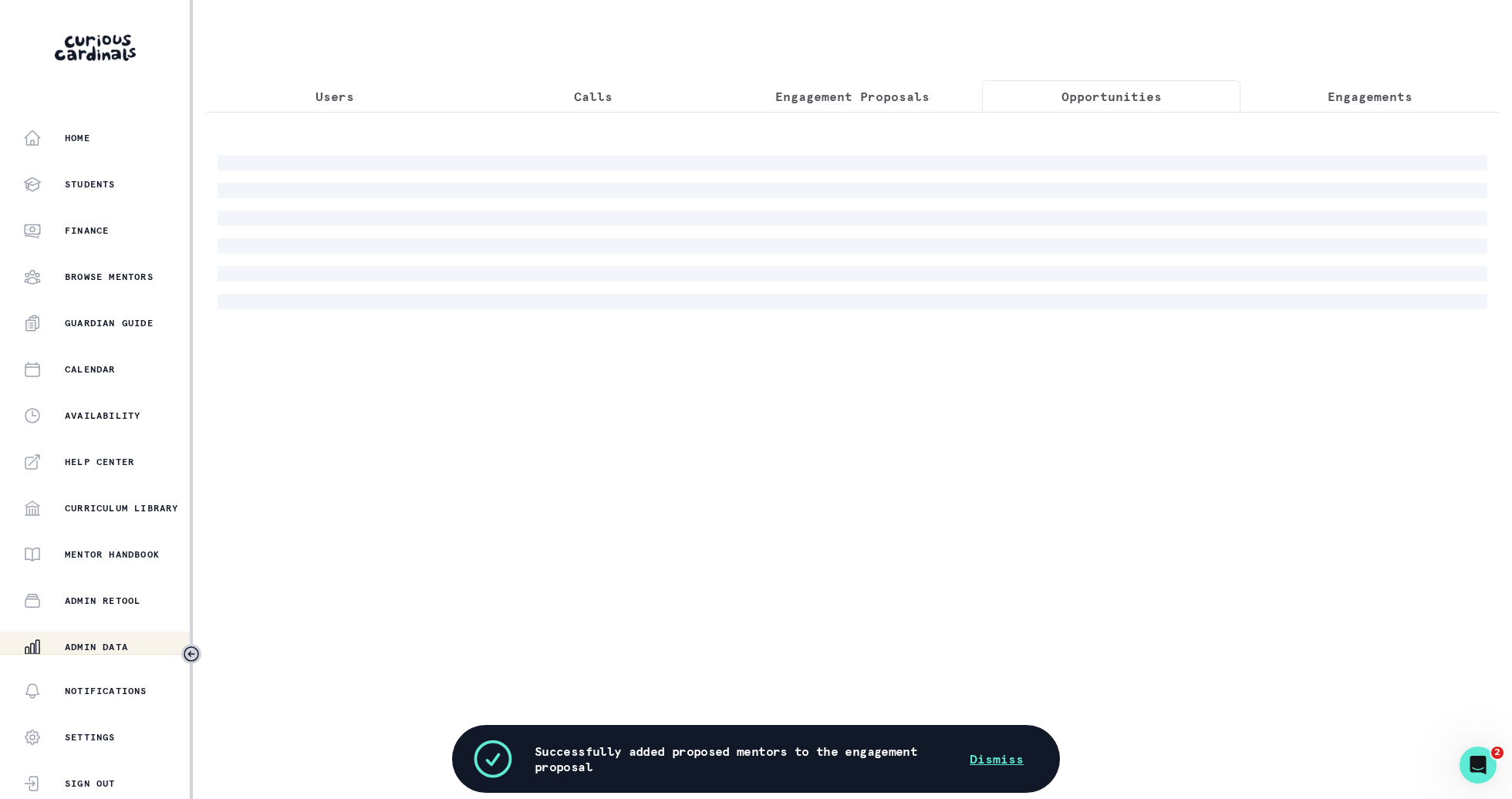
click at [1143, 89] on p "Opportunities" at bounding box center [1112, 97] width 100 height 19
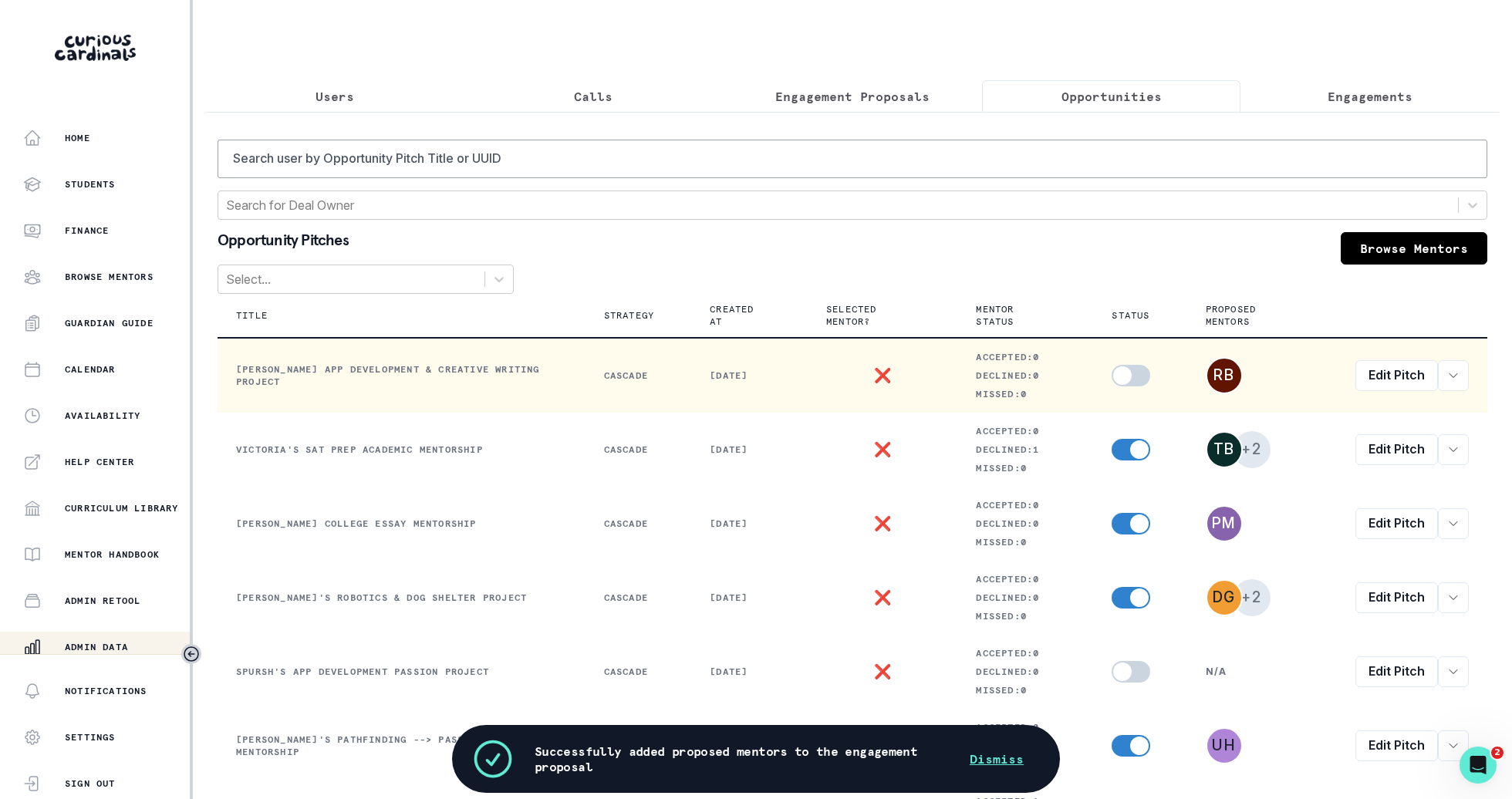
click at [1130, 378] on span at bounding box center [1131, 375] width 39 height 21
click at [1112, 365] on input "checkbox" at bounding box center [1111, 364] width 1 height 1
checkbox input "true"
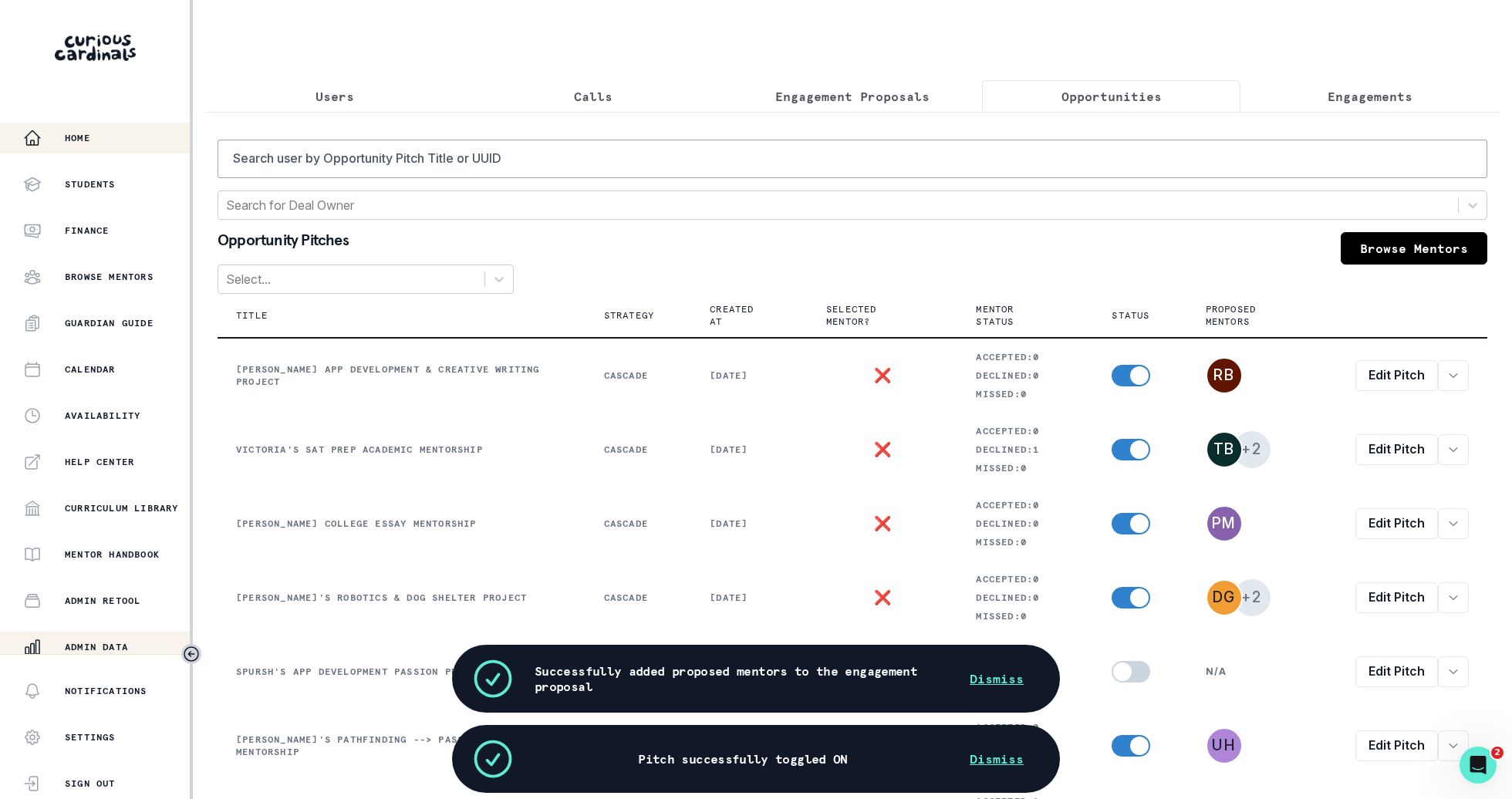
click at [73, 136] on p "Home" at bounding box center [77, 138] width 25 height 12
